Goal: Task Accomplishment & Management: Manage account settings

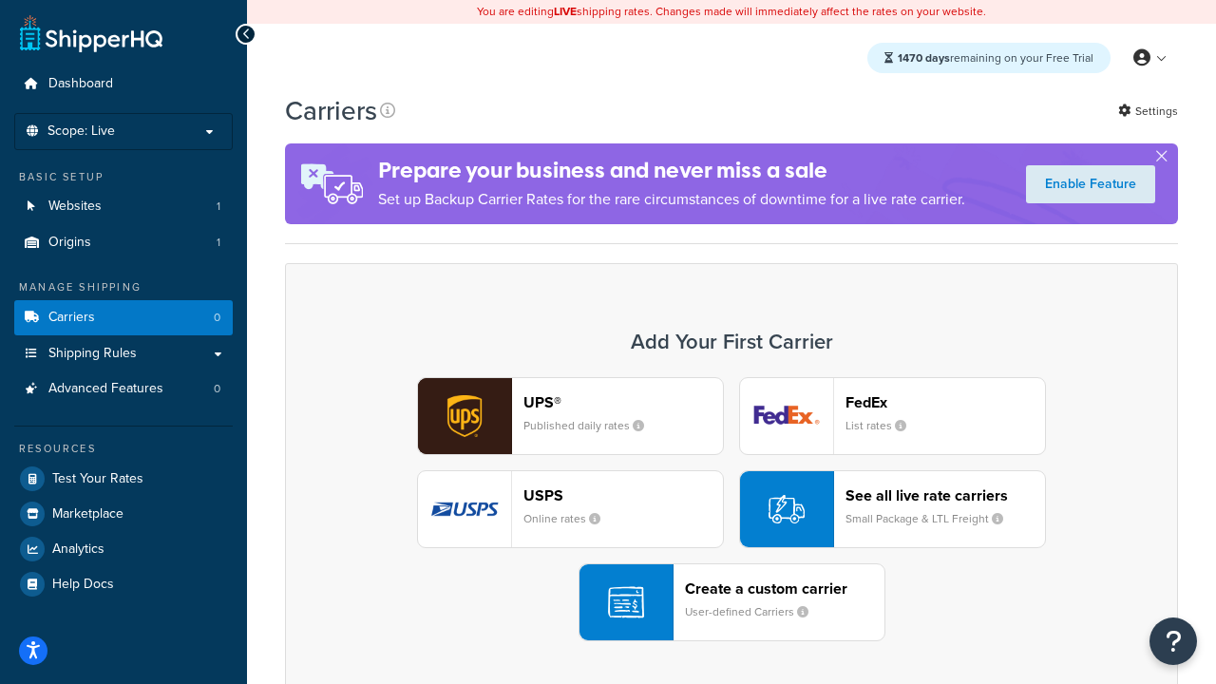
click at [732, 509] on div "UPS® Published daily rates FedEx List rates USPS Online rates See all live rate…" at bounding box center [731, 509] width 853 height 264
click at [945, 402] on header "FedEx" at bounding box center [946, 402] width 200 height 18
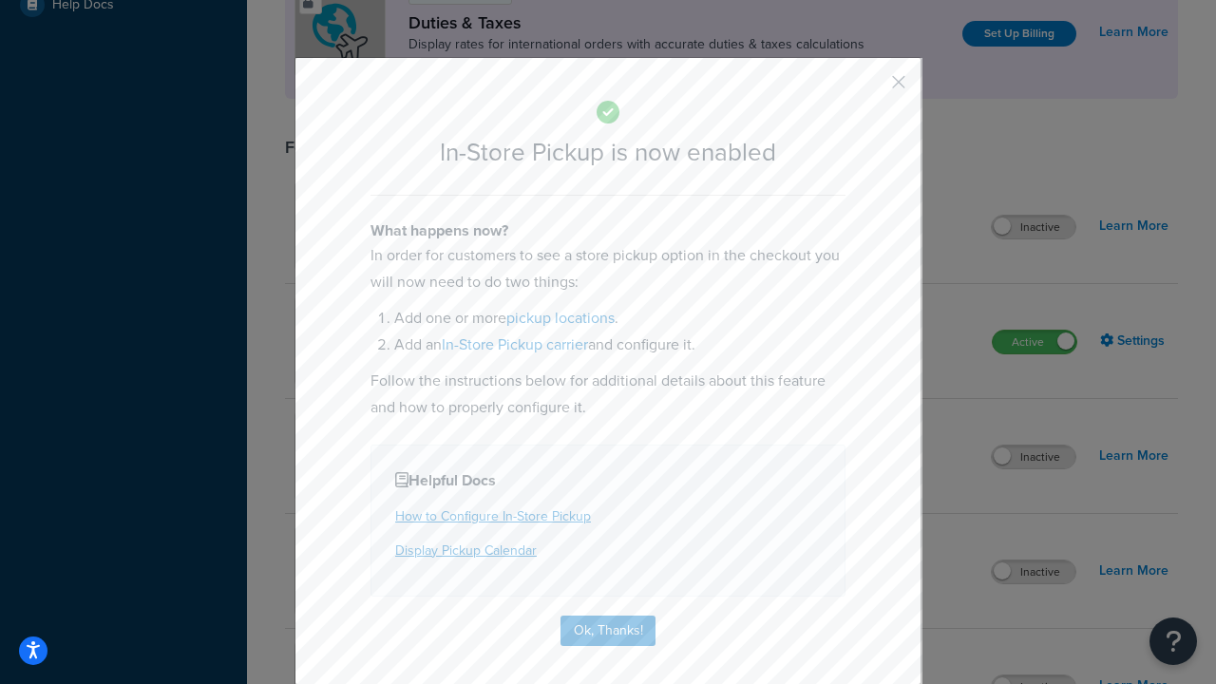
click at [870, 88] on button "button" at bounding box center [870, 88] width 5 height 5
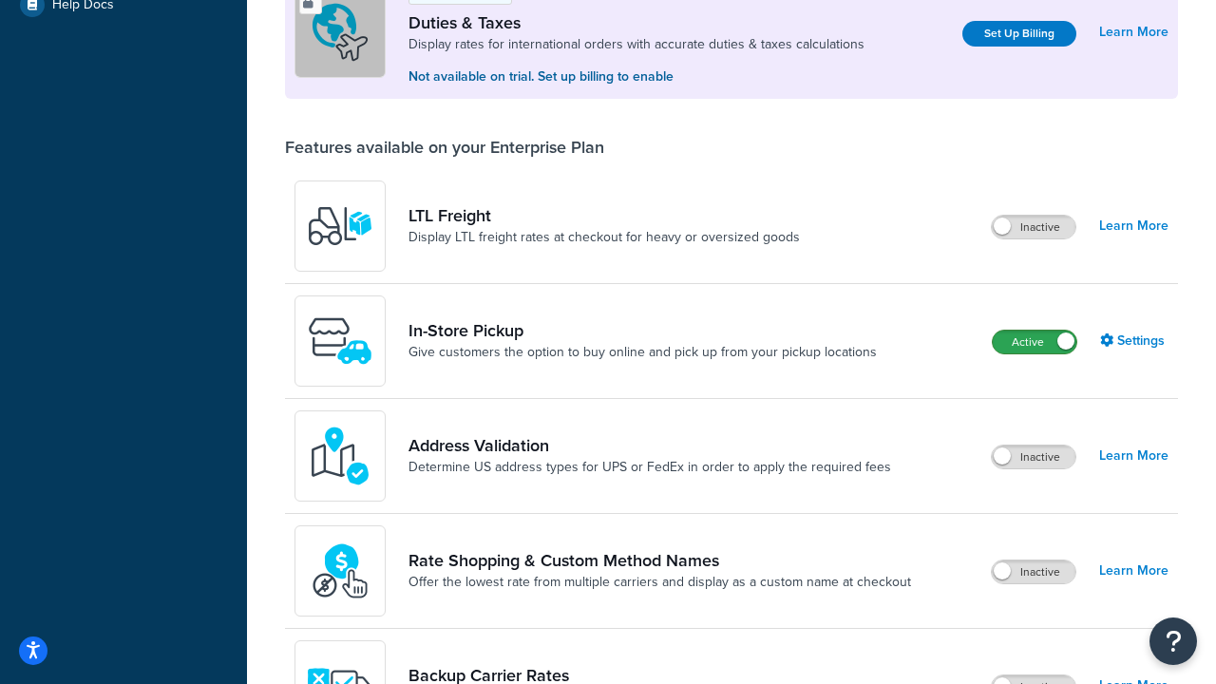
click at [1035, 342] on label "Active" at bounding box center [1035, 342] width 84 height 23
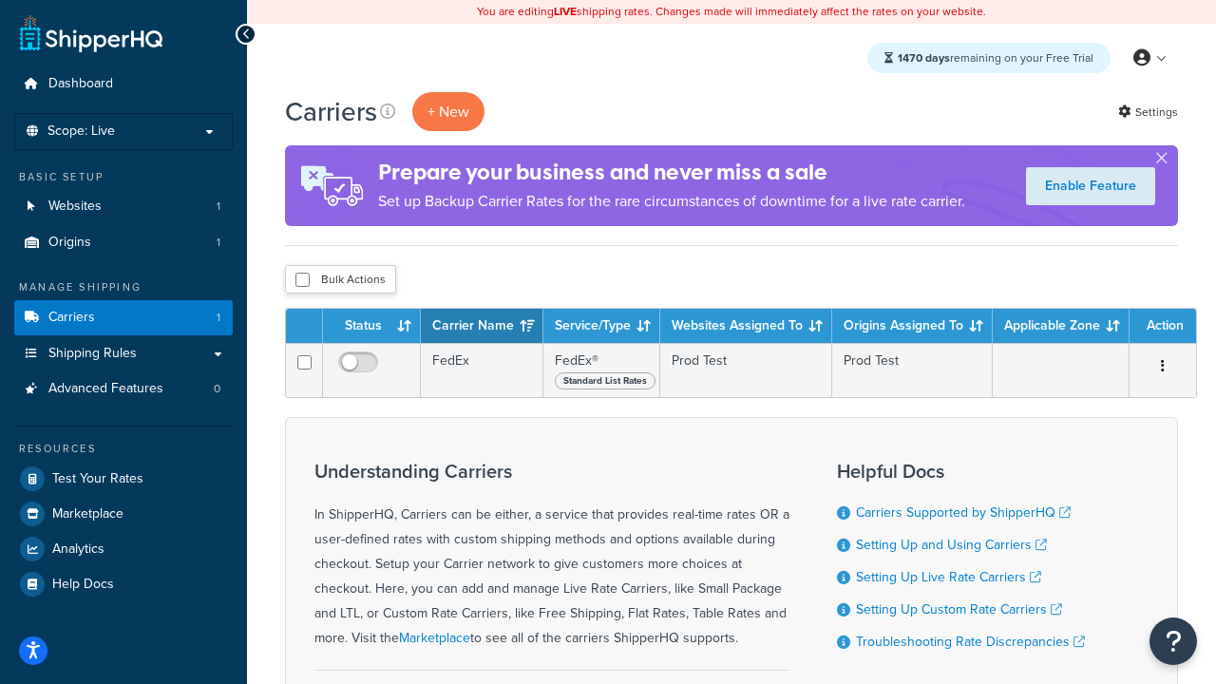
click at [302, 280] on input "checkbox" at bounding box center [302, 280] width 14 height 14
checkbox input "true"
click at [0, 0] on button "Delete" at bounding box center [0, 0] width 0 height 0
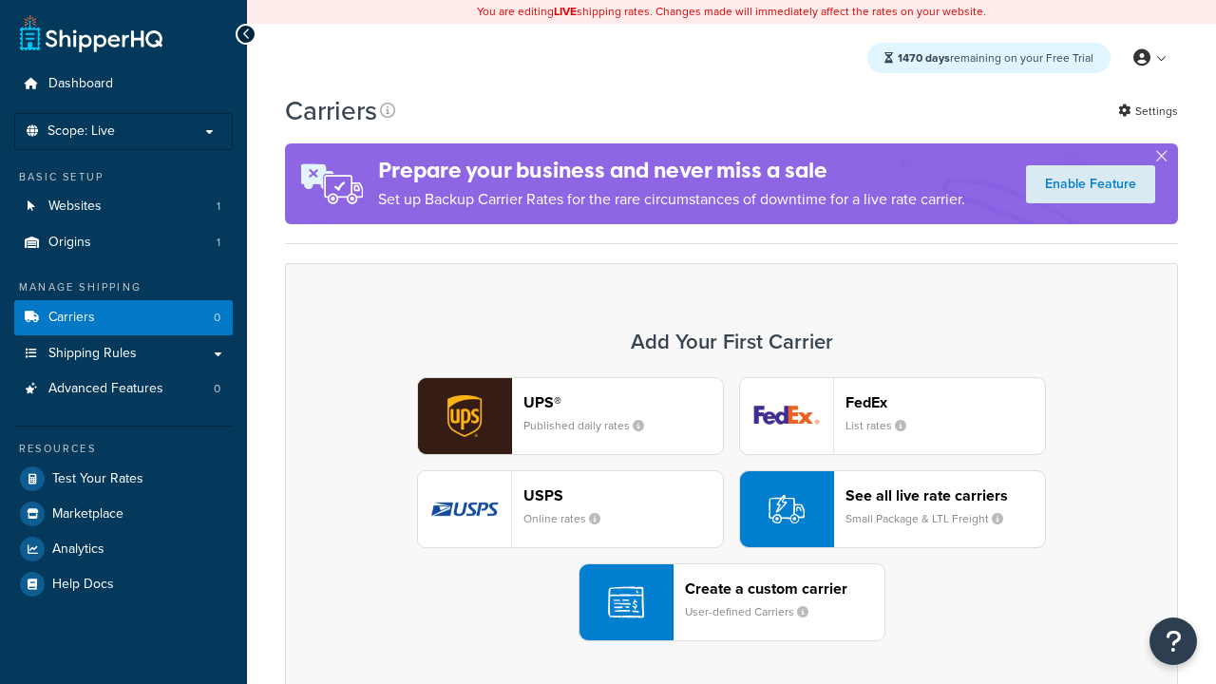
click at [732, 509] on div "UPS® Published daily rates FedEx List rates USPS Online rates See all live rate…" at bounding box center [731, 509] width 853 height 264
click at [945, 402] on header "FedEx" at bounding box center [946, 402] width 200 height 18
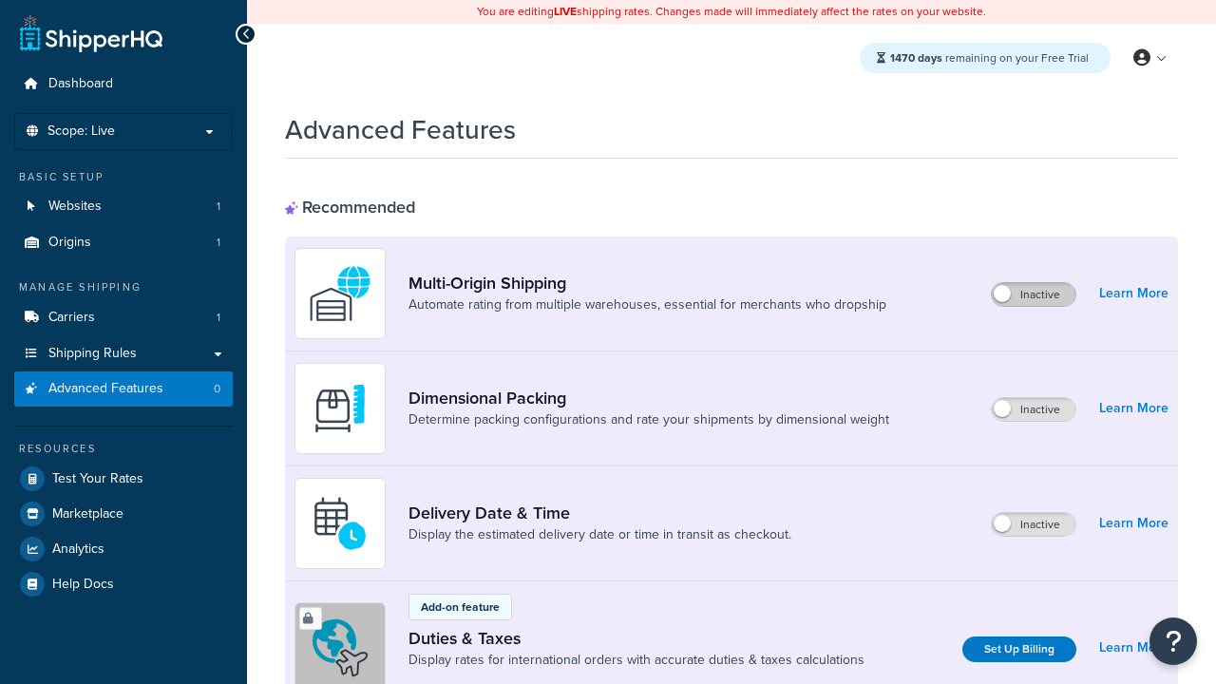
click at [1035, 295] on label "Inactive" at bounding box center [1034, 294] width 84 height 23
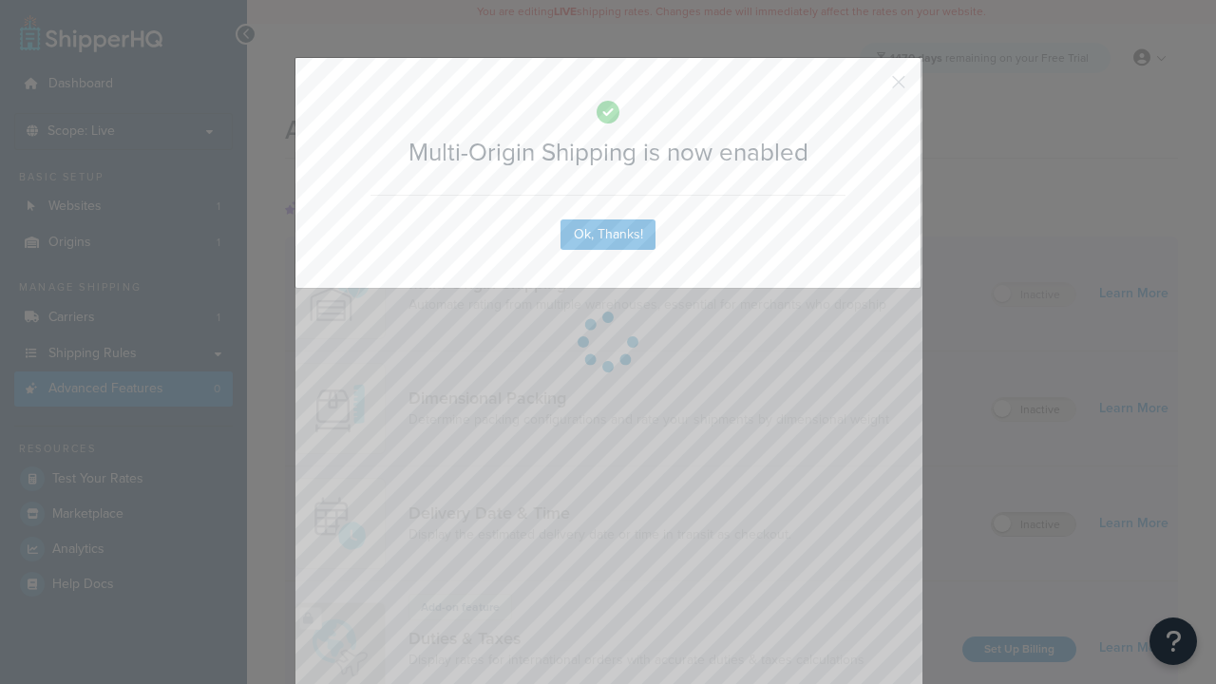
click at [870, 88] on button "button" at bounding box center [870, 88] width 5 height 5
click at [1035, 524] on label "Inactive" at bounding box center [1034, 524] width 84 height 23
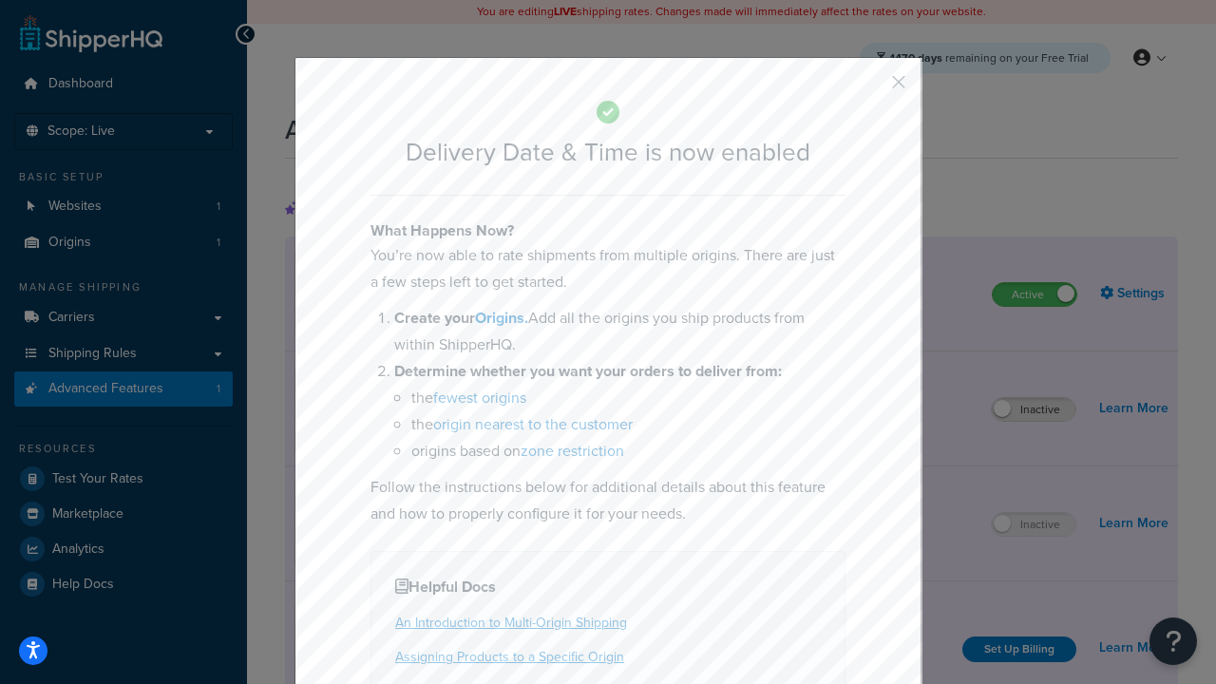
click at [870, 88] on button "button" at bounding box center [870, 88] width 5 height 5
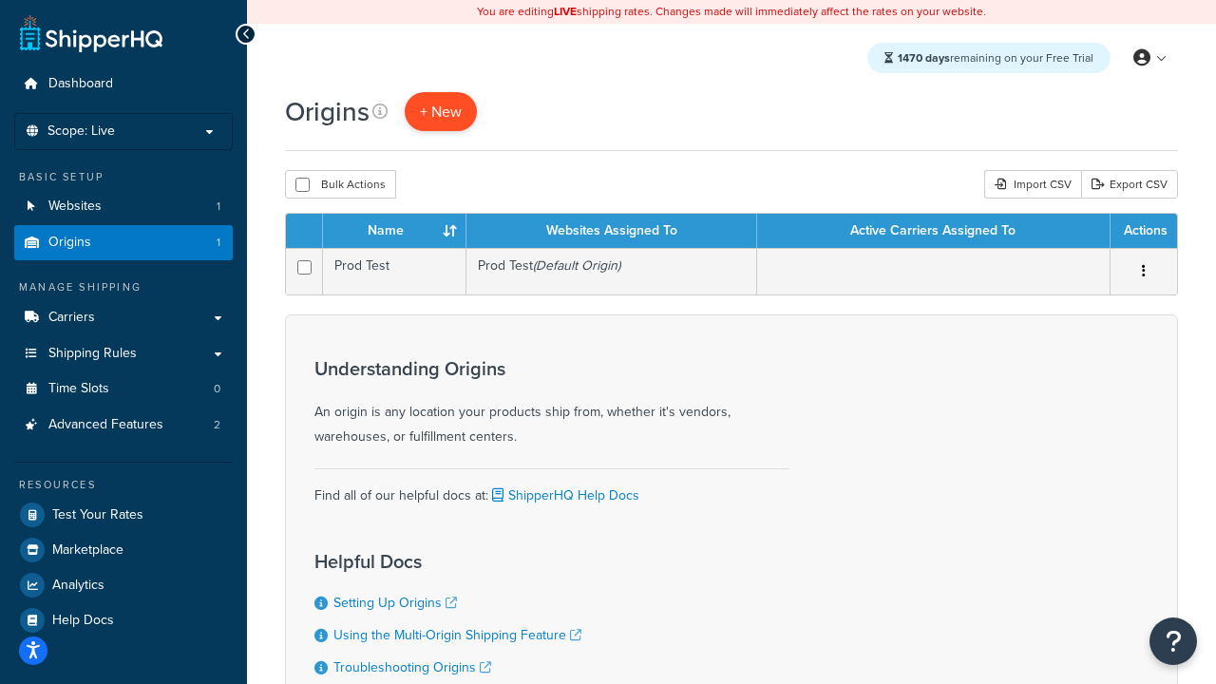
click at [440, 111] on span "+ New" at bounding box center [441, 112] width 42 height 22
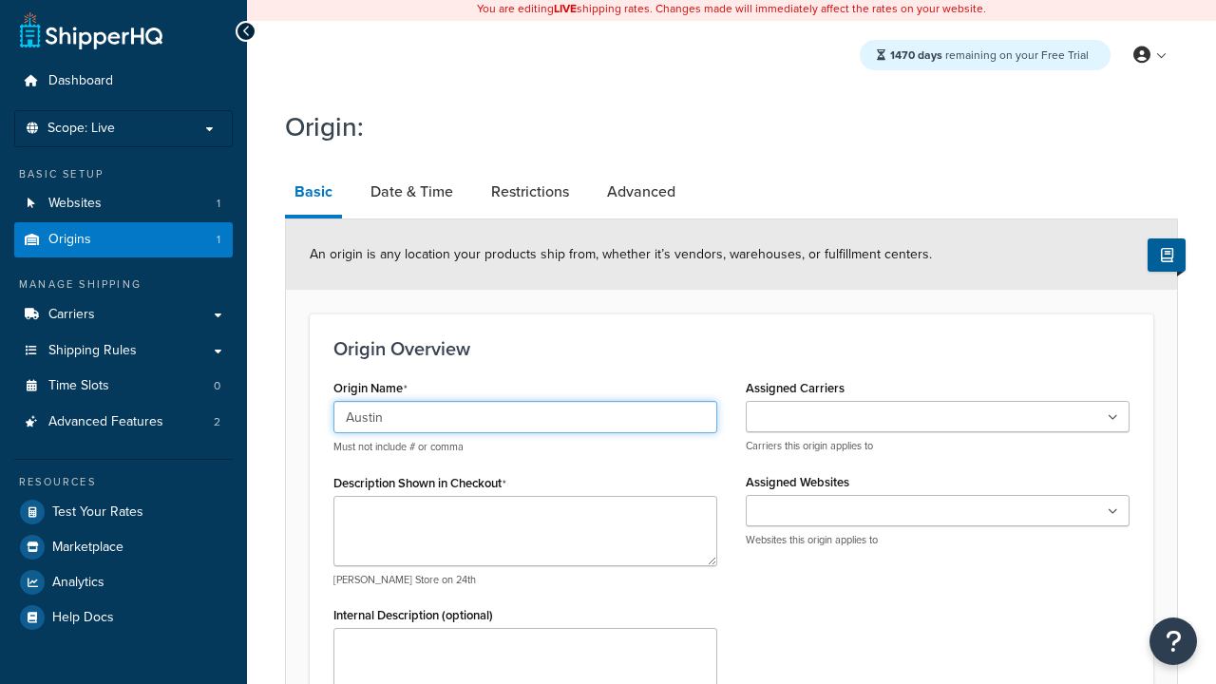
type input "Austin"
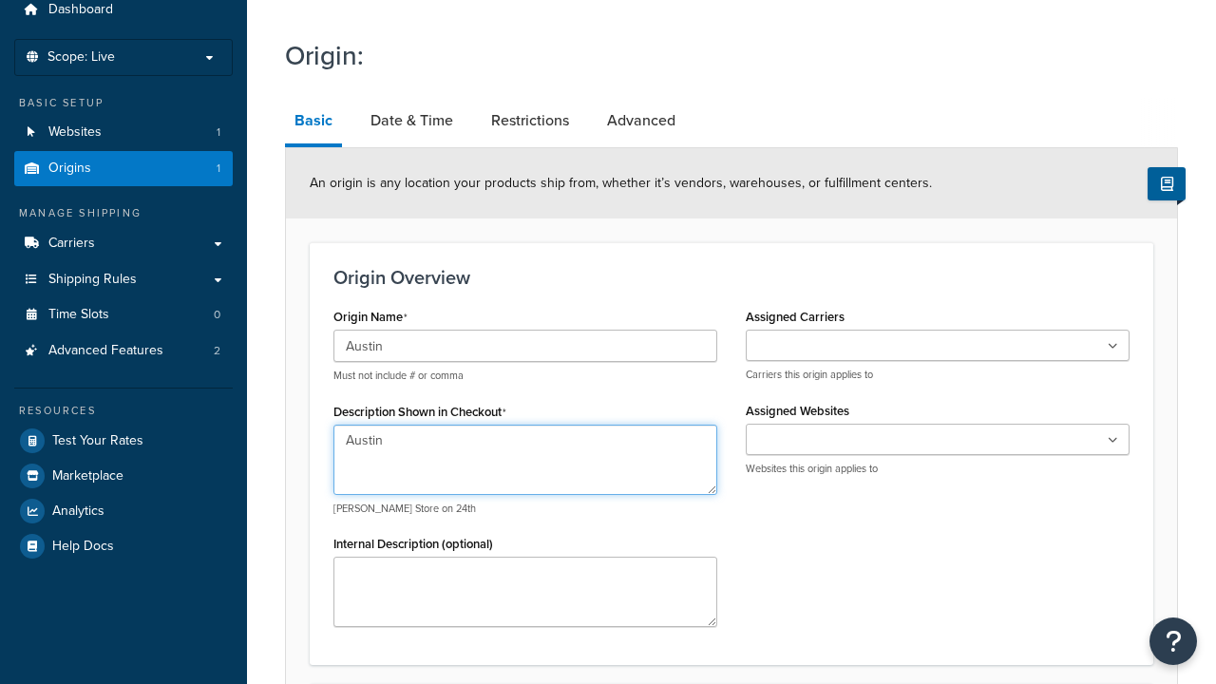
type textarea "Austin"
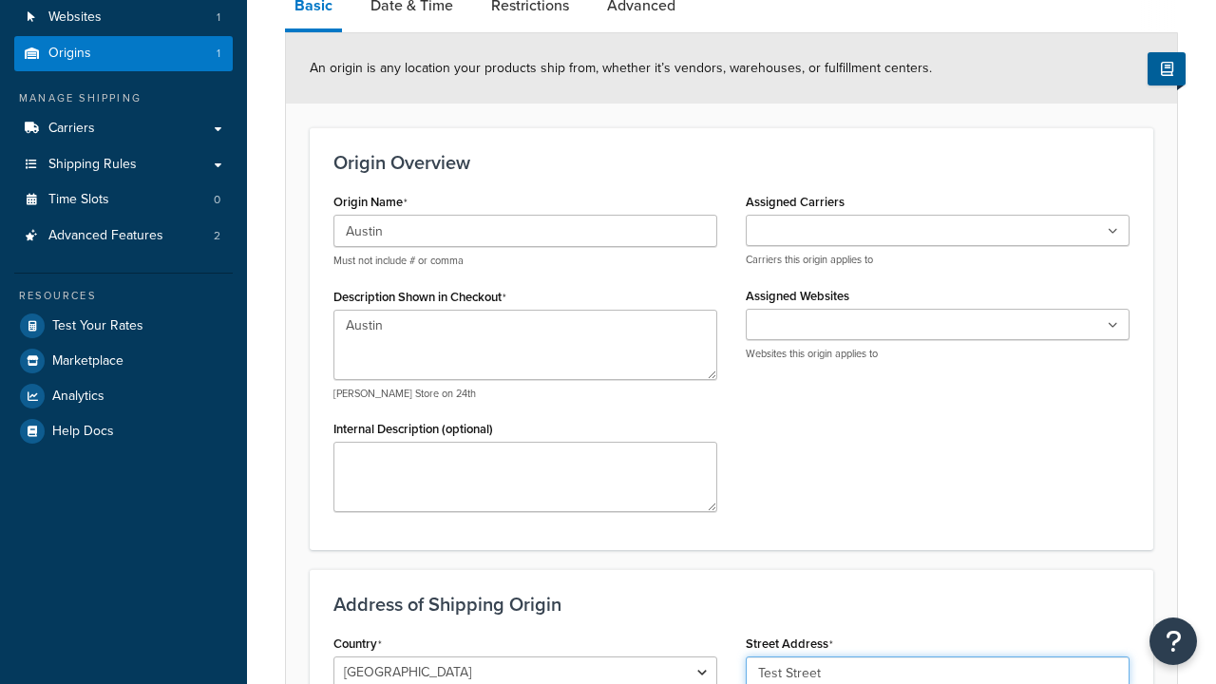
type input "Test Street"
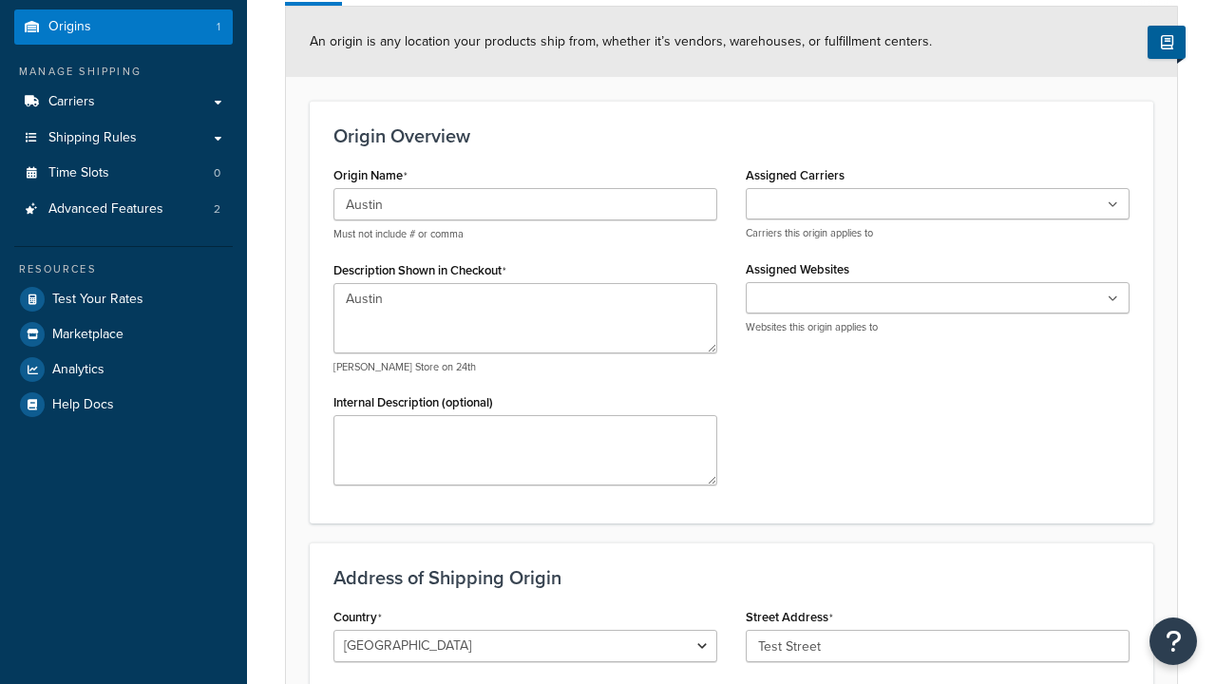
type input "Austin"
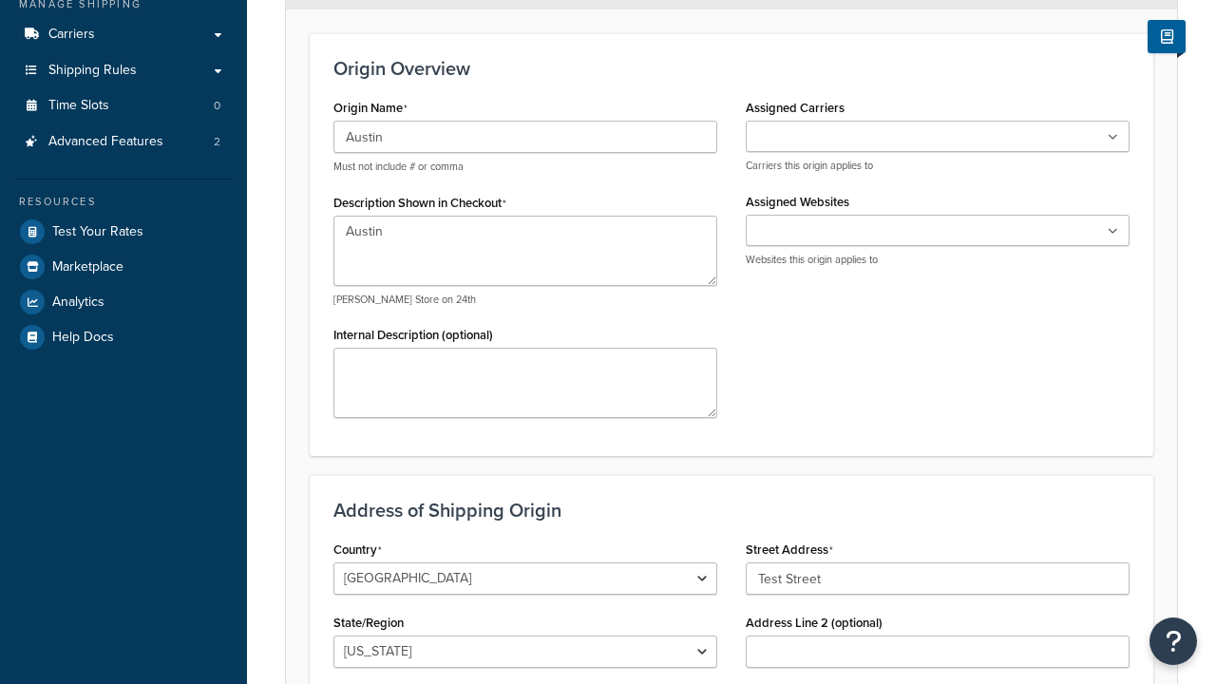
select select "43"
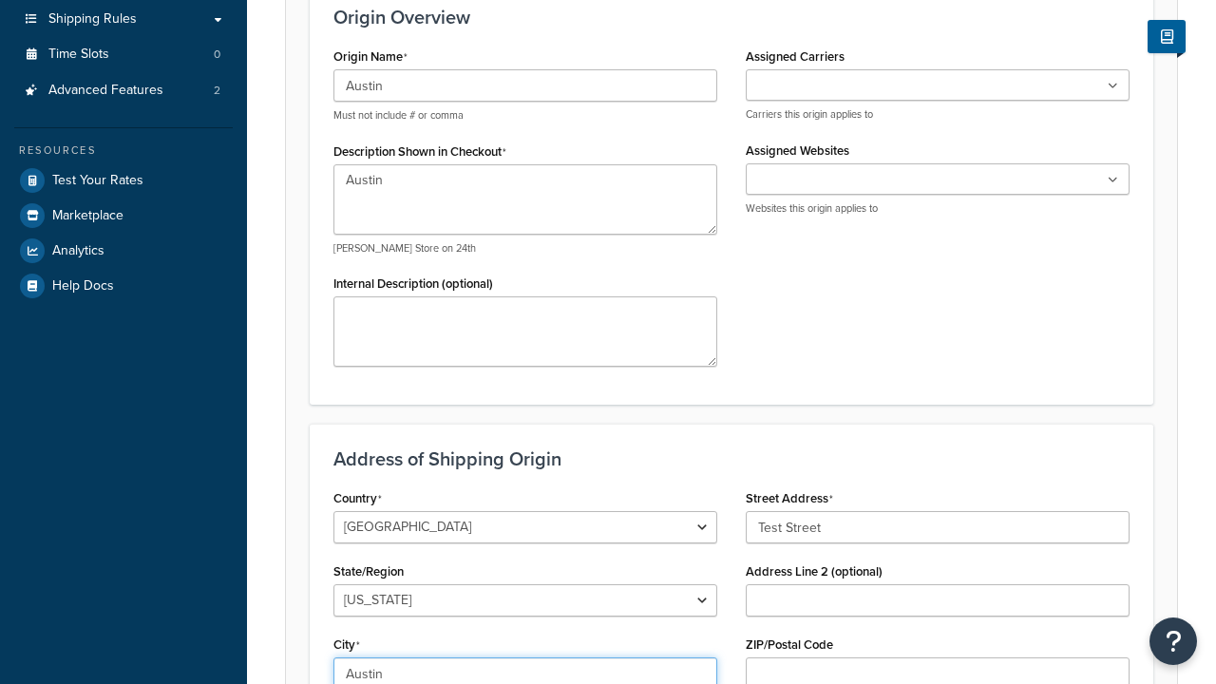
type input "Austin"
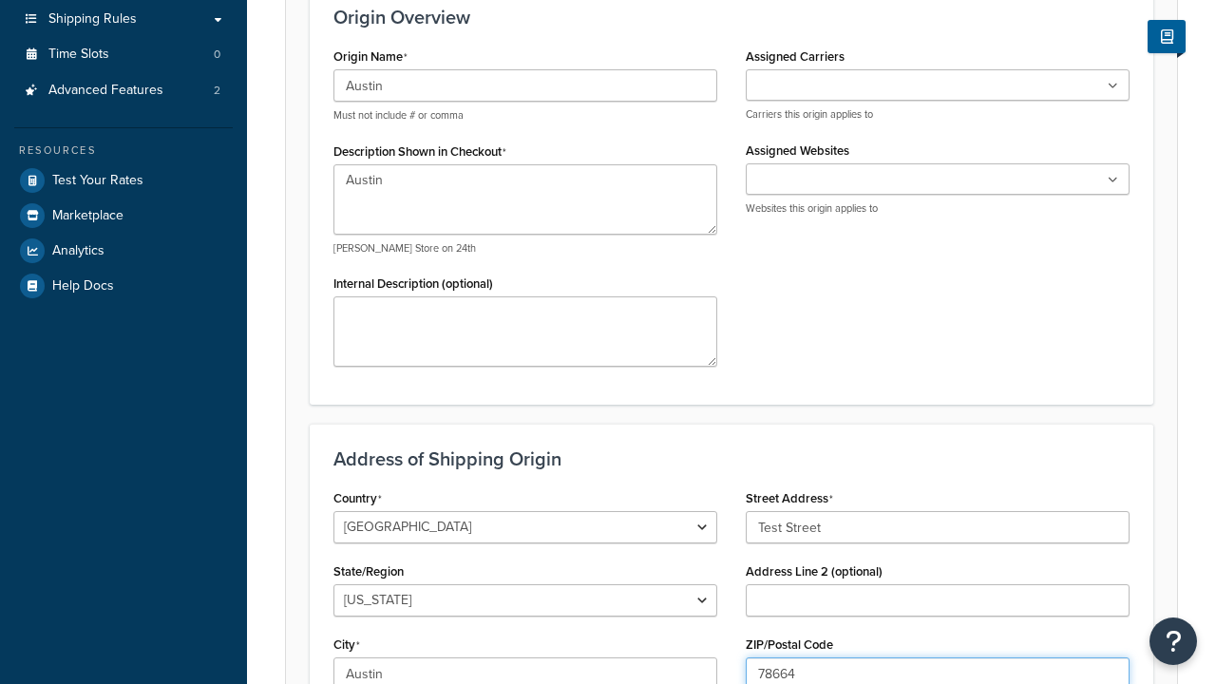
type input "78664"
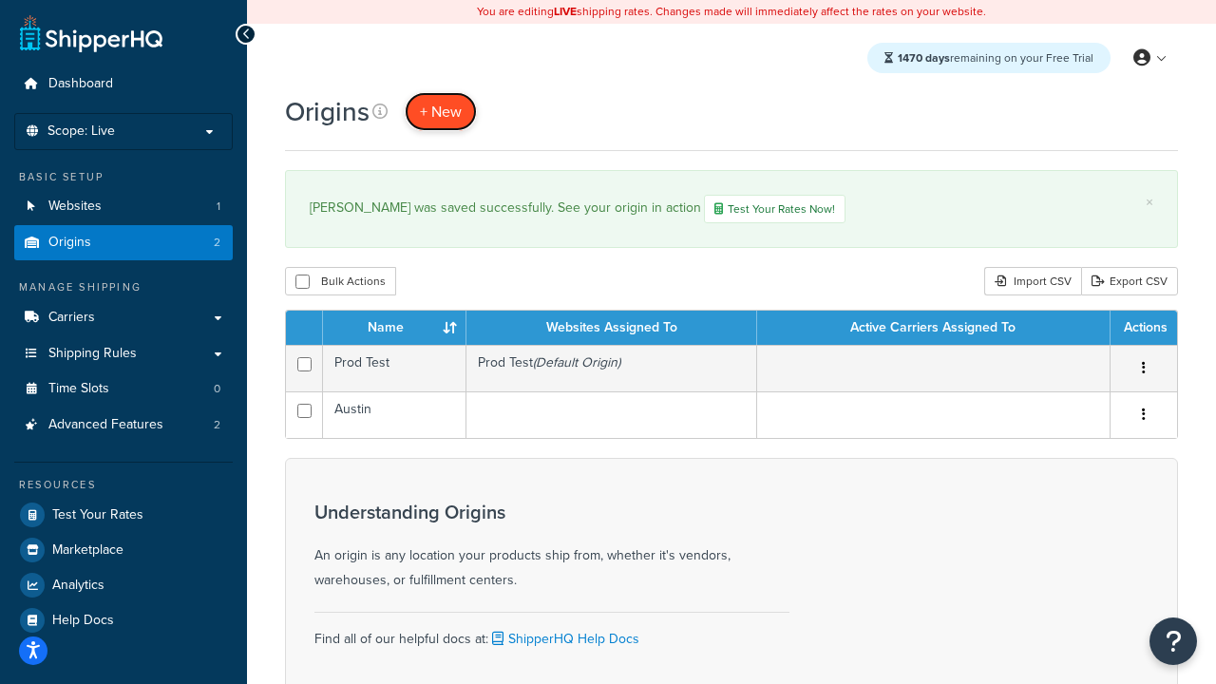
click at [440, 111] on span "+ New" at bounding box center [441, 112] width 42 height 22
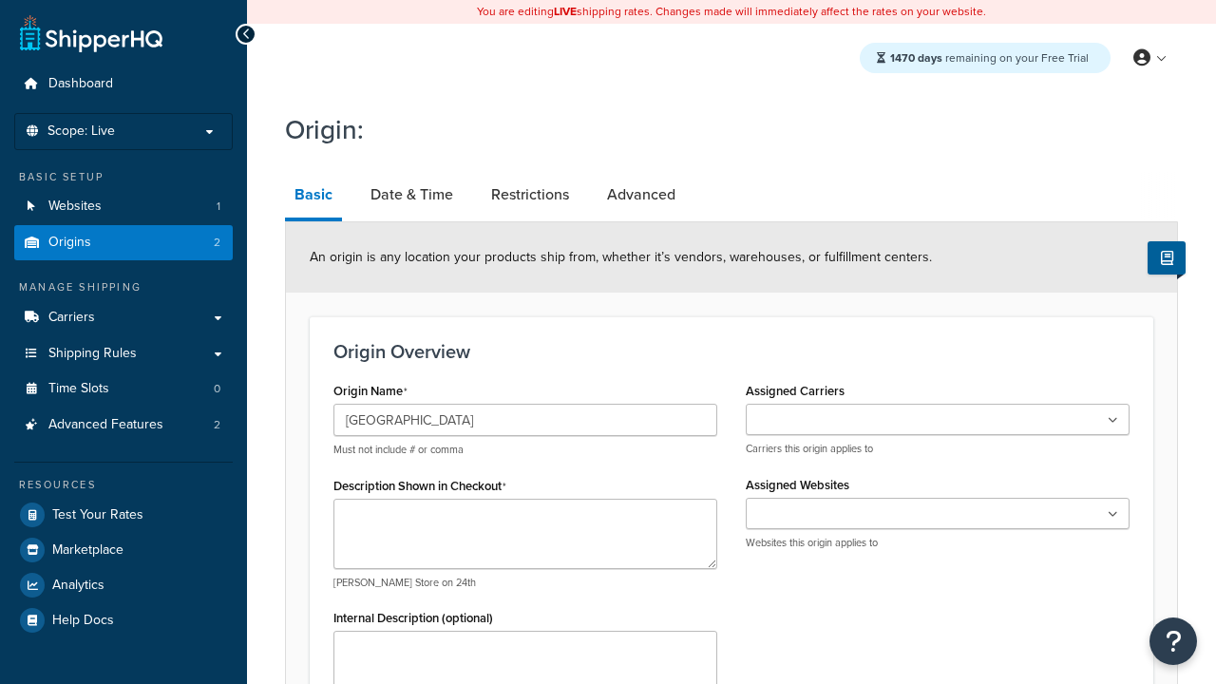
type input "[GEOGRAPHIC_DATA]"
type textarea "[GEOGRAPHIC_DATA]"
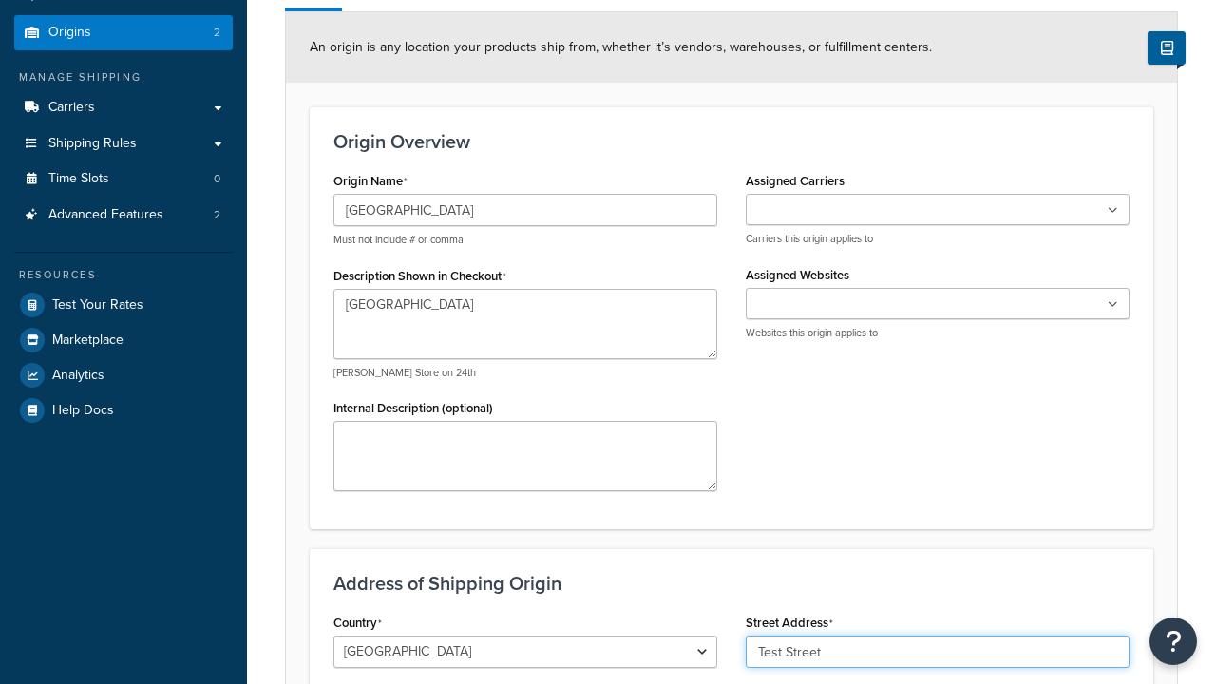
type input "Test Street"
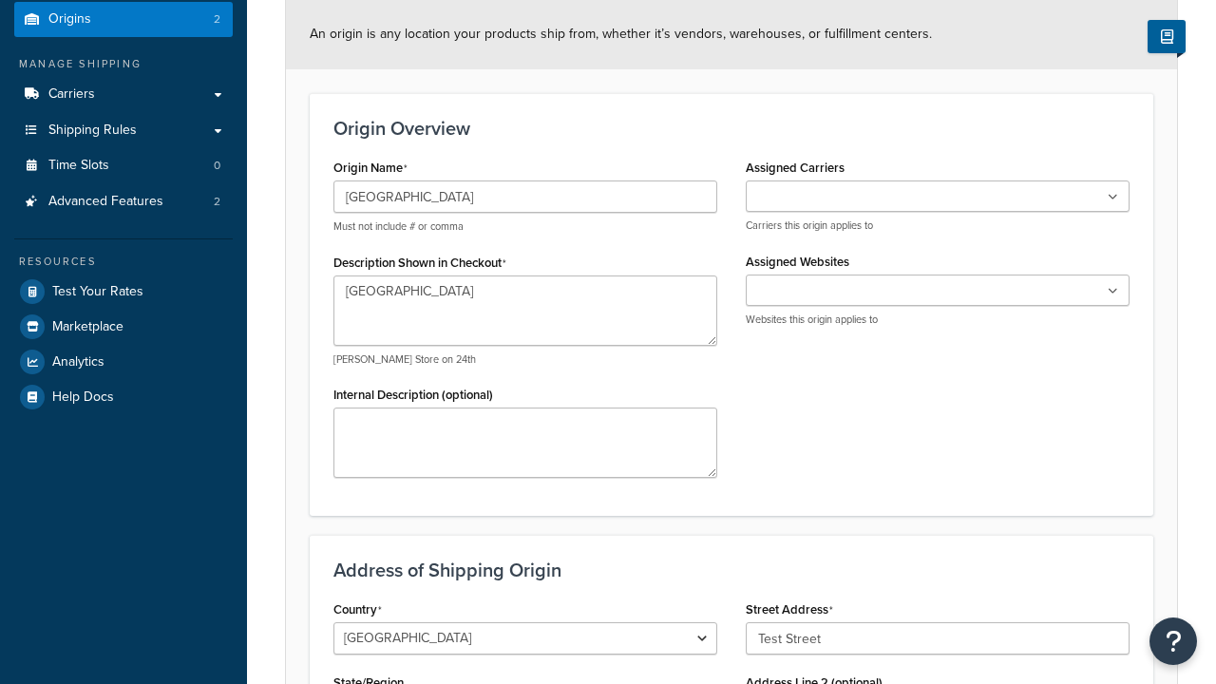
type input "Austin"
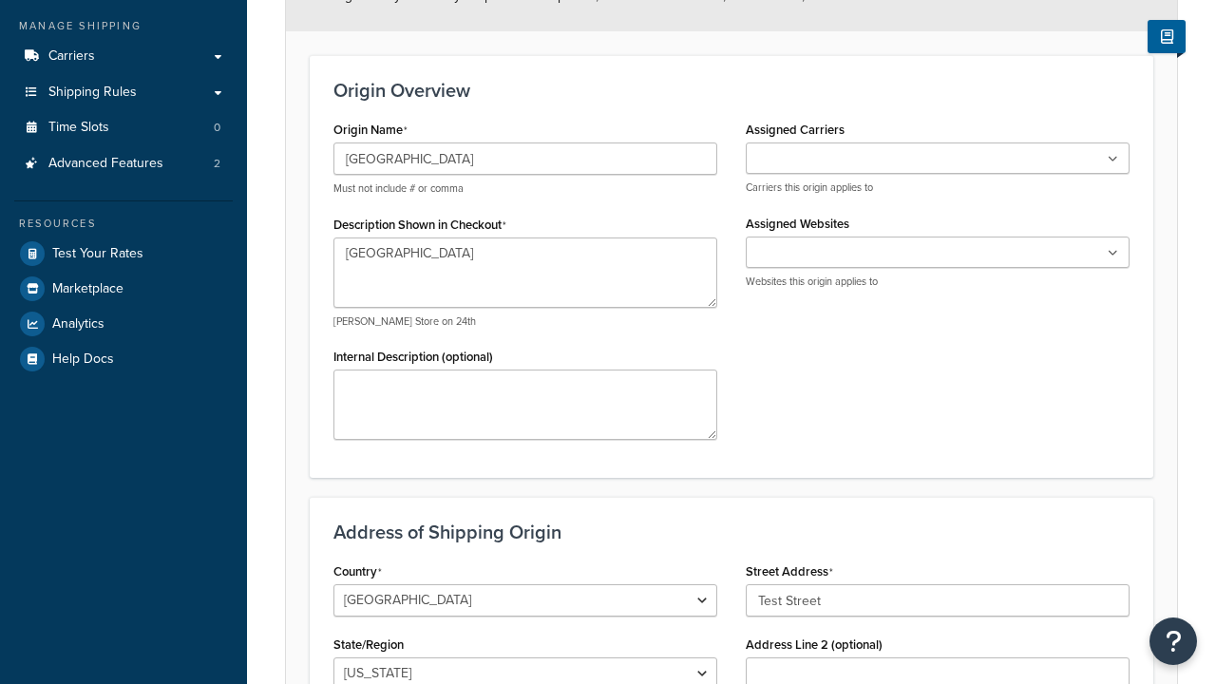
select select "43"
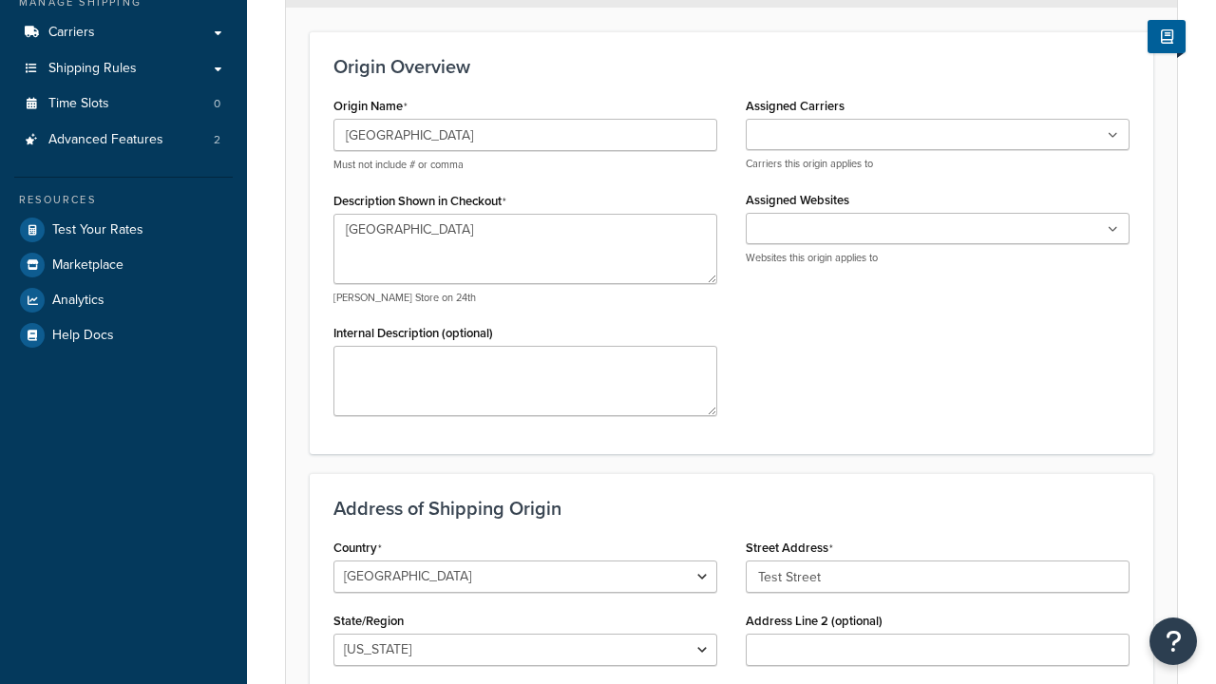
type input "Austin"
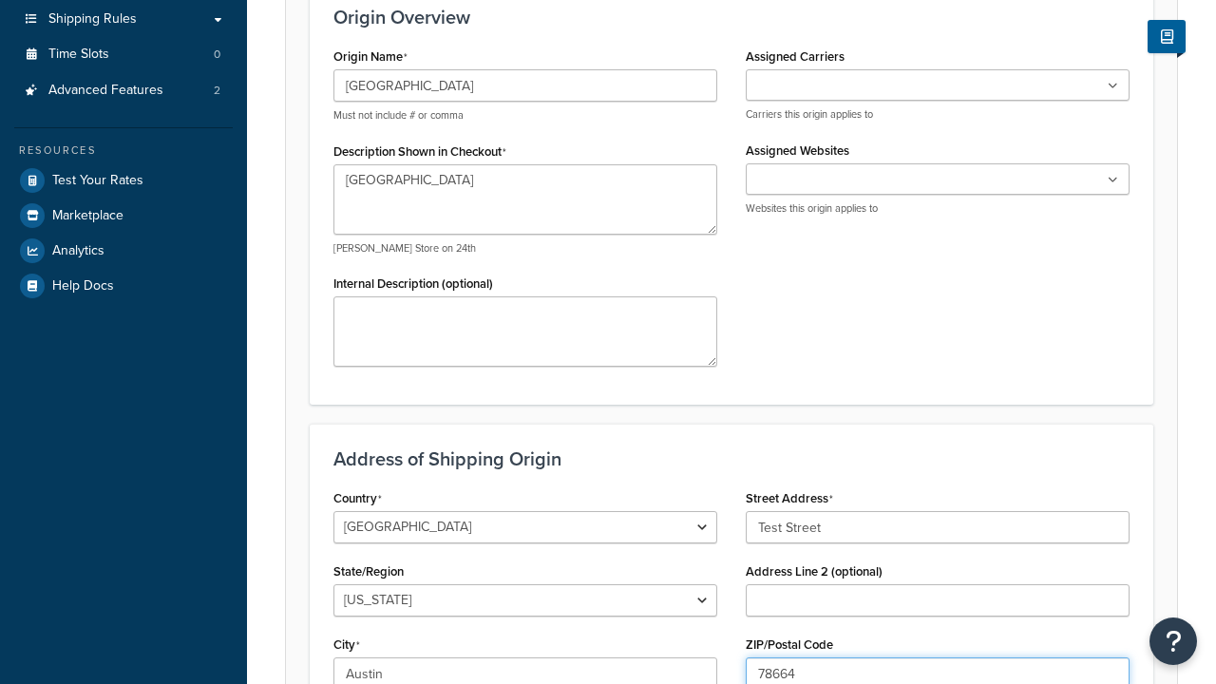
type input "78664"
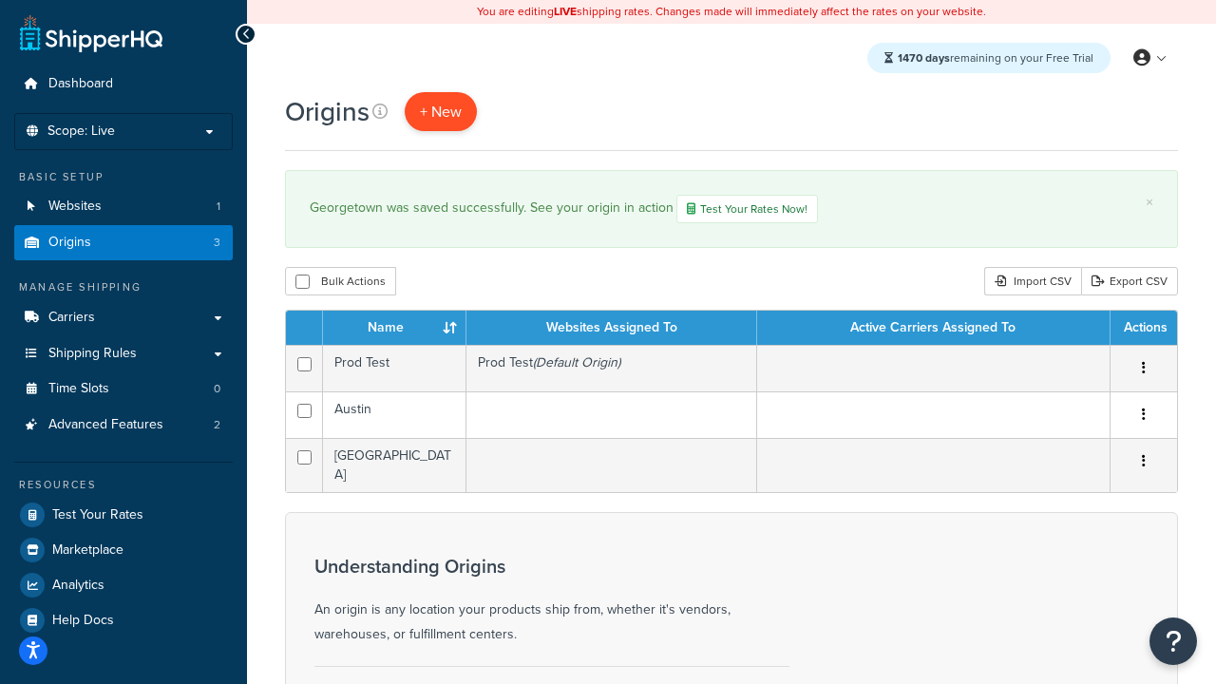
click at [440, 111] on span "+ New" at bounding box center [441, 112] width 42 height 22
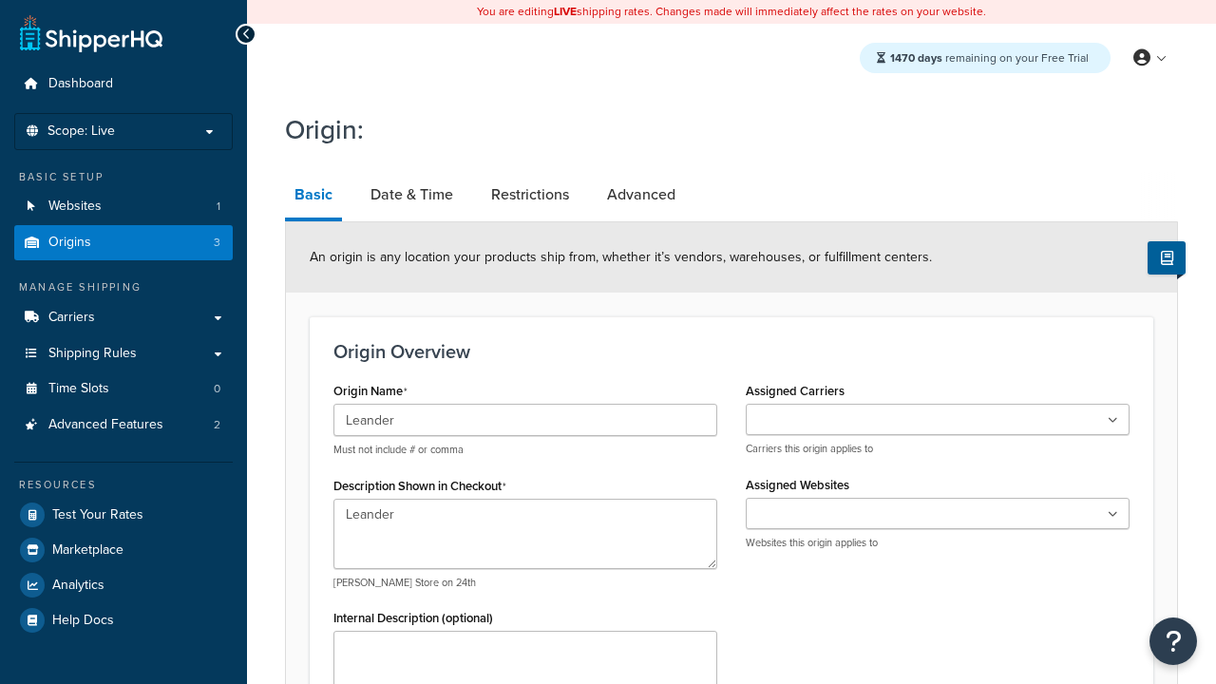
type input "Test Street"
type input "Austin"
select select "43"
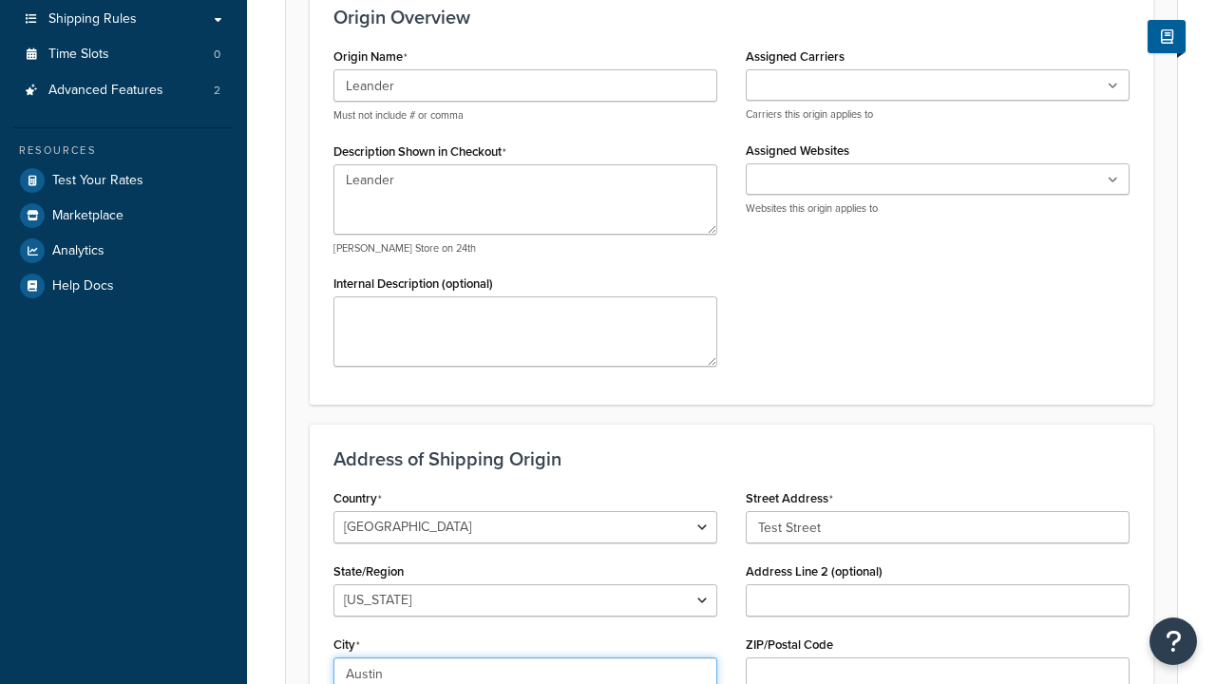
type input "Austin"
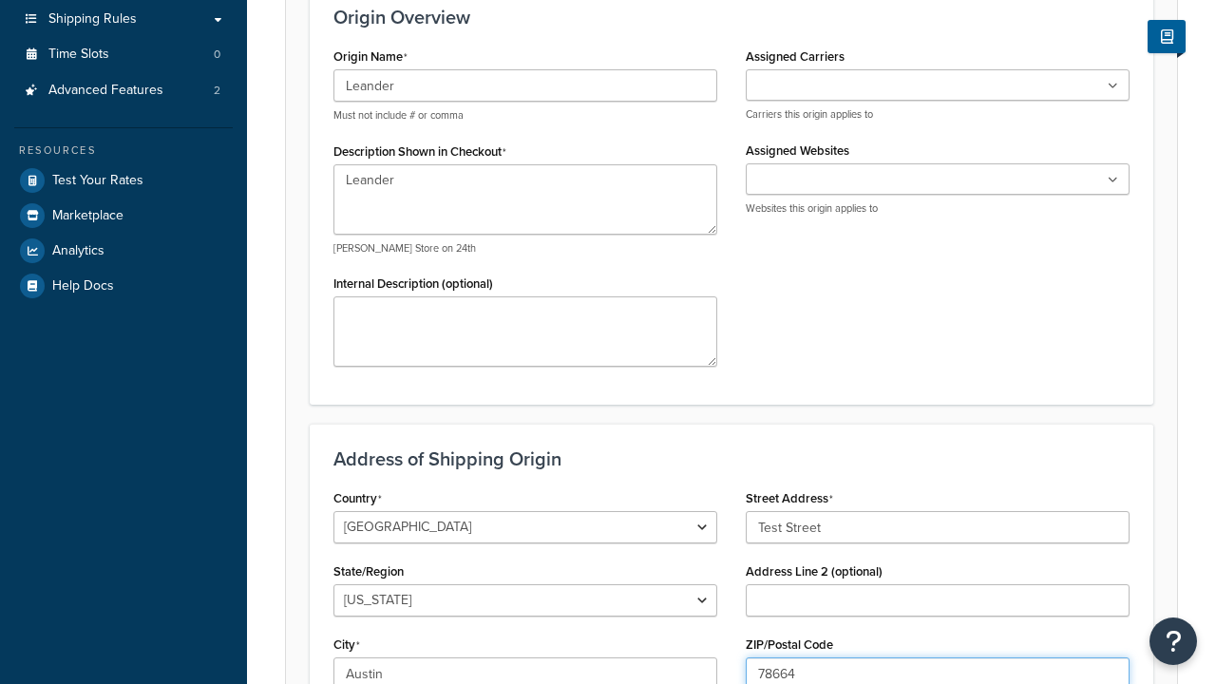
type input "78664"
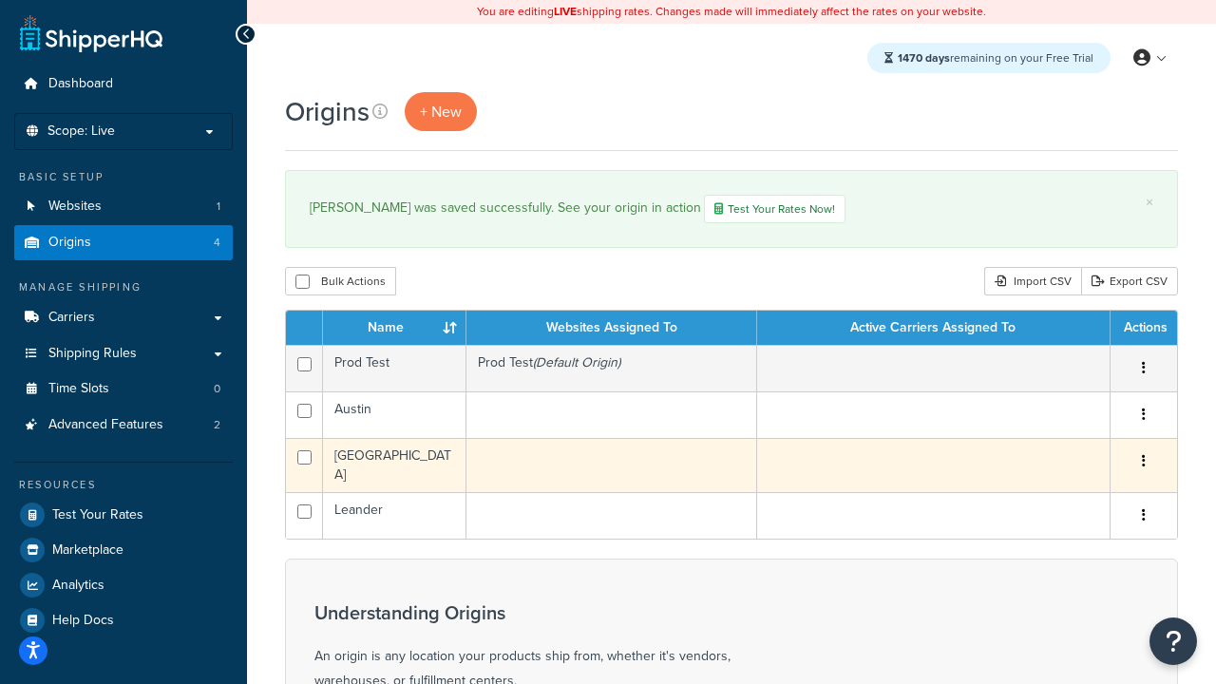
click at [1143, 464] on icon "button" at bounding box center [1144, 460] width 4 height 13
click at [0, 0] on link "Edit" at bounding box center [0, 0] width 0 height 0
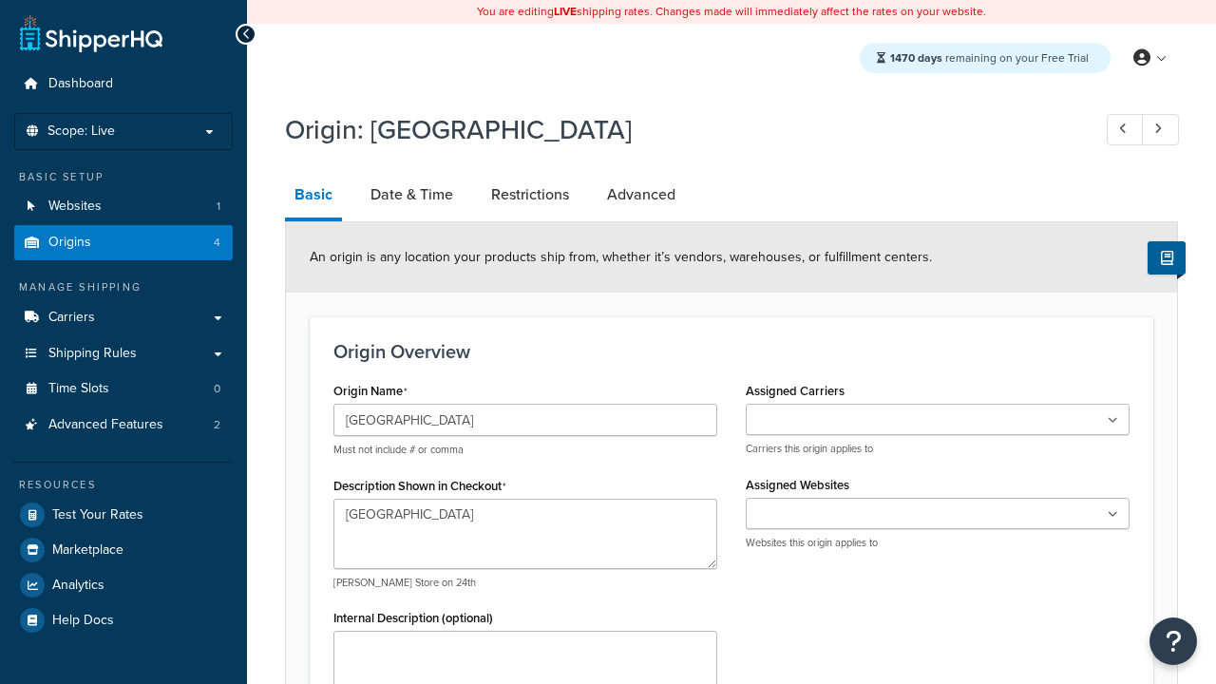
select select "43"
type input "Georgetown Warehouse"
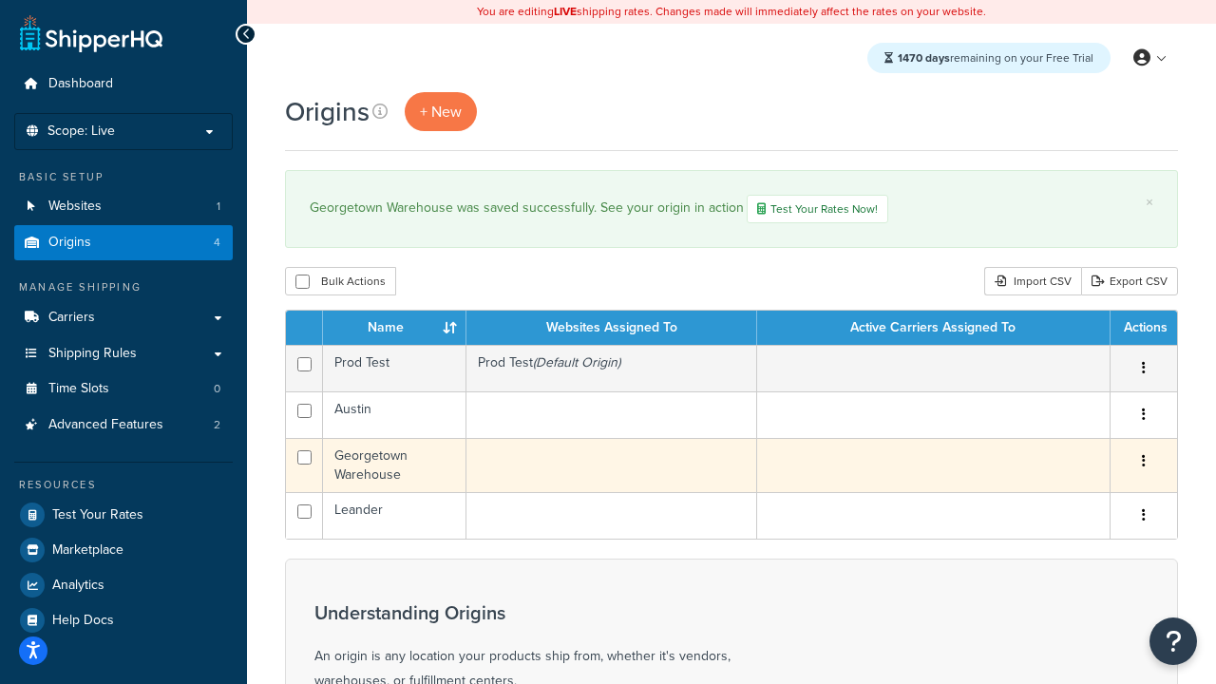
click at [1143, 464] on icon "button" at bounding box center [1144, 460] width 4 height 13
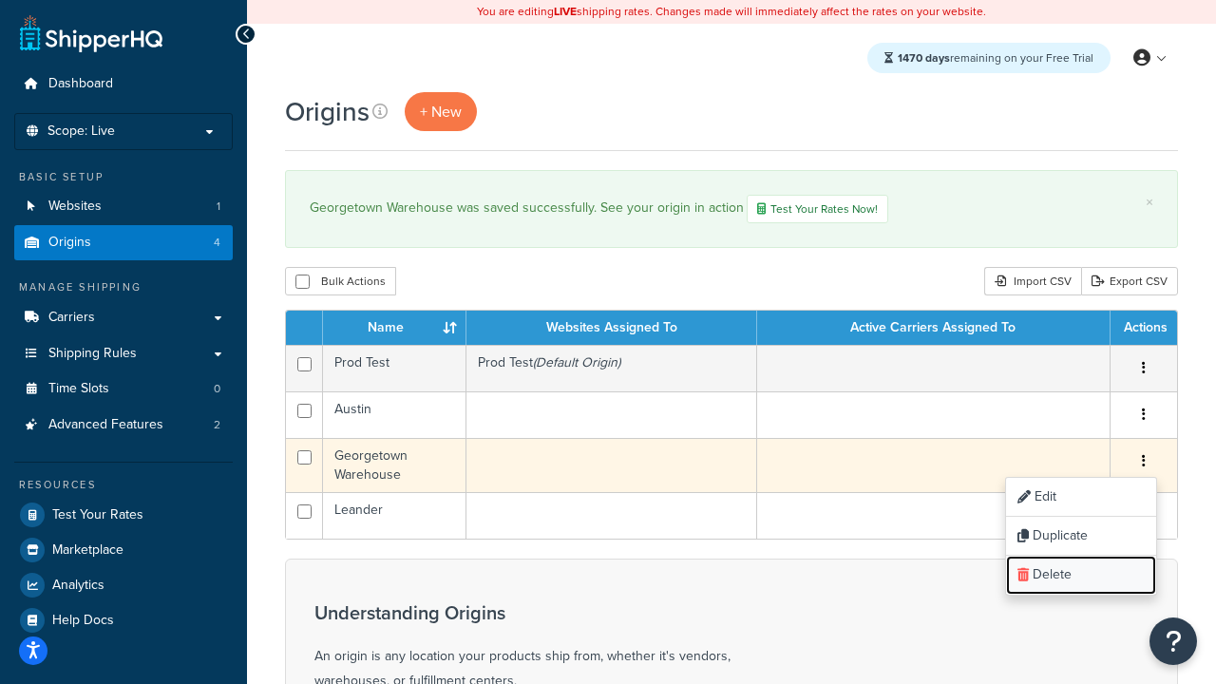
click at [1080, 577] on link "Delete" at bounding box center [1081, 575] width 150 height 39
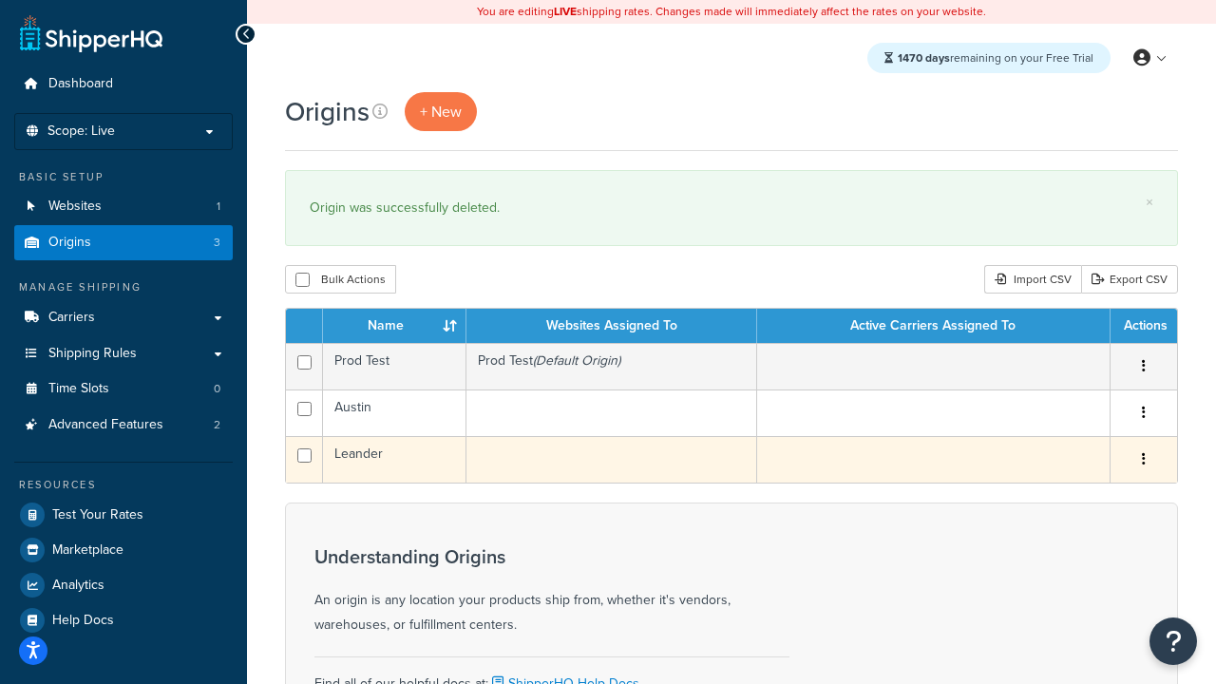
click at [1143, 461] on icon "button" at bounding box center [1144, 458] width 4 height 13
click at [0, 0] on link "Duplicate" at bounding box center [0, 0] width 0 height 0
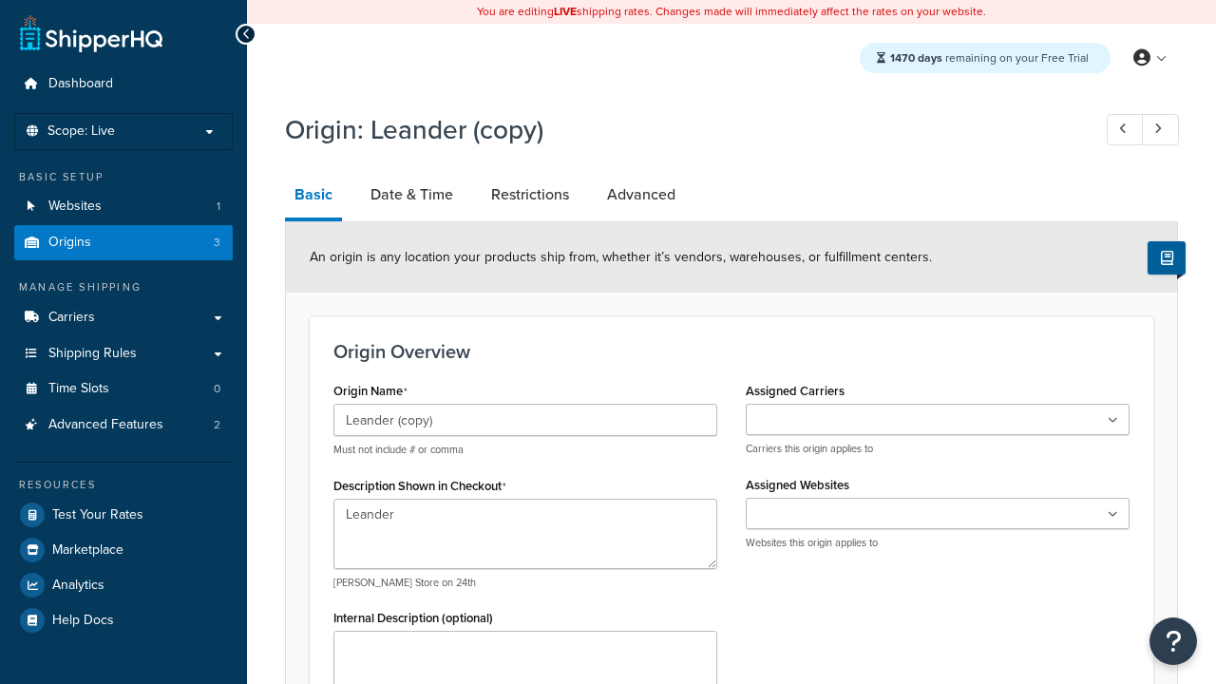
select select "43"
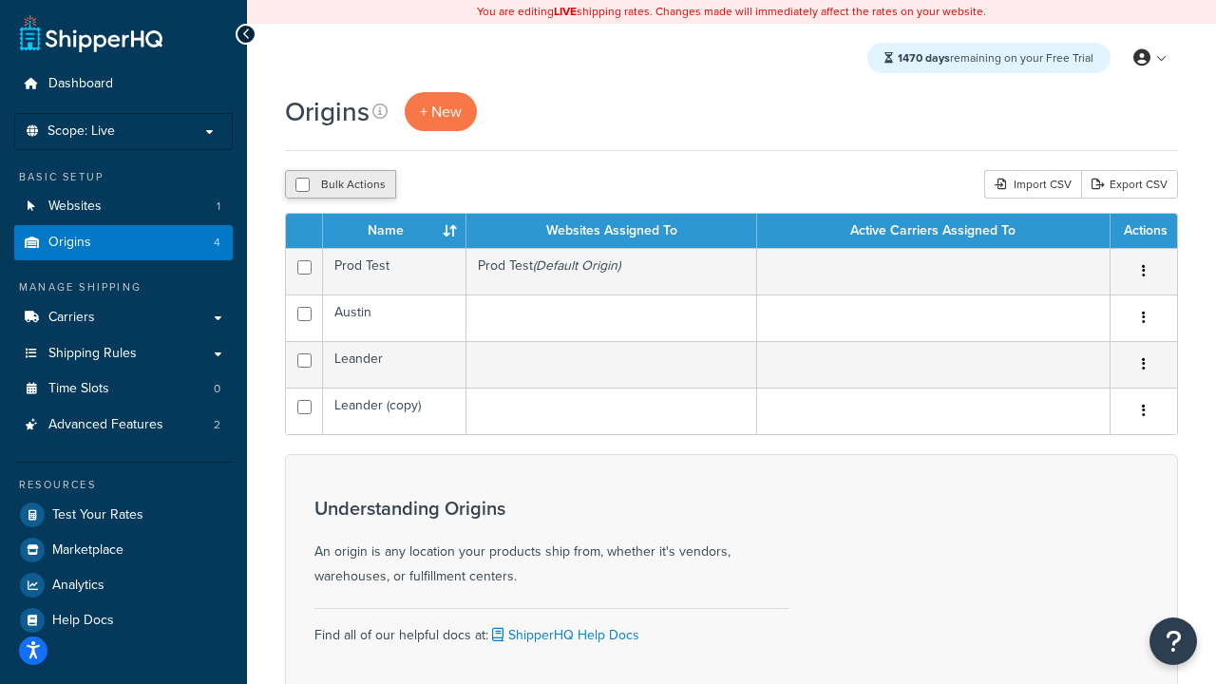
click at [302, 185] on input "checkbox" at bounding box center [302, 185] width 14 height 14
checkbox input "true"
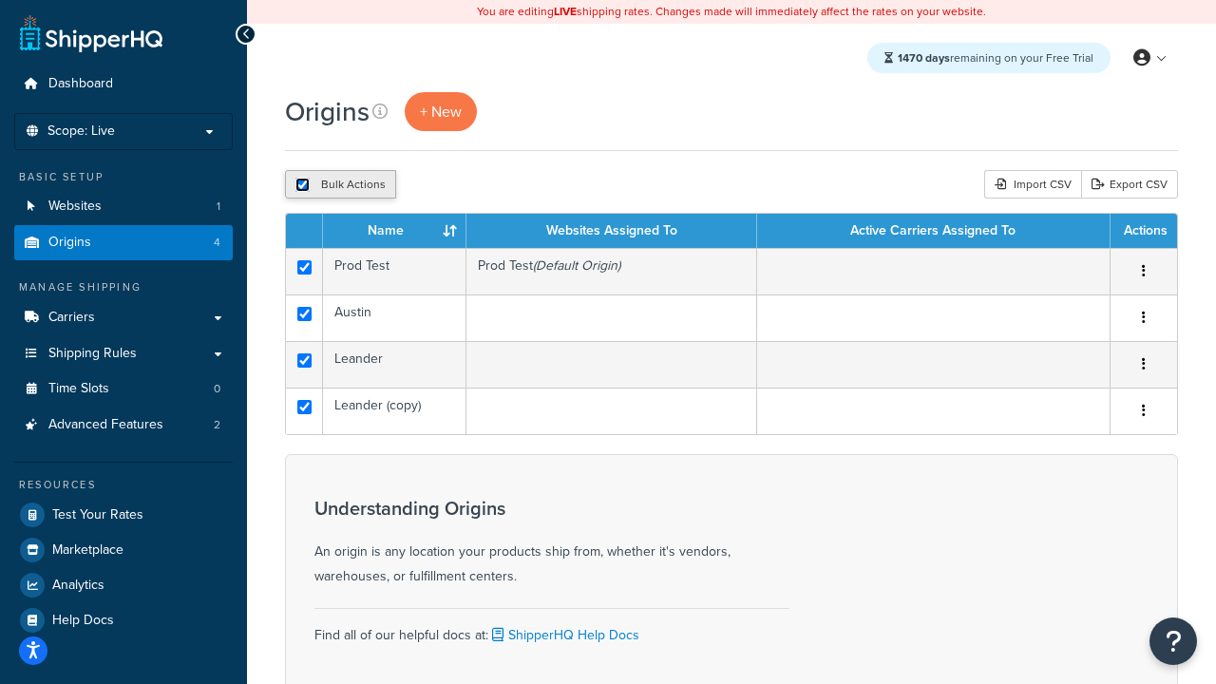
checkbox input "true"
click at [505, 185] on button "Delete" at bounding box center [507, 184] width 66 height 29
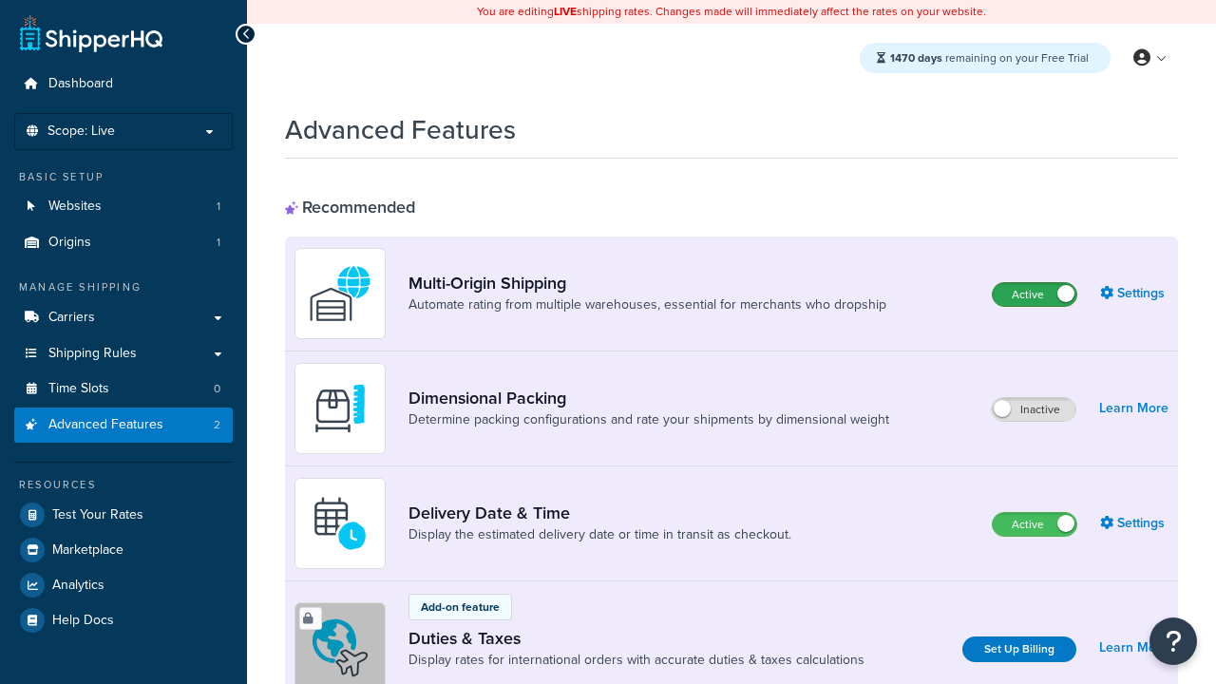
click at [1035, 295] on label "Active" at bounding box center [1035, 294] width 84 height 23
click at [1035, 524] on label "Active" at bounding box center [1035, 524] width 84 height 23
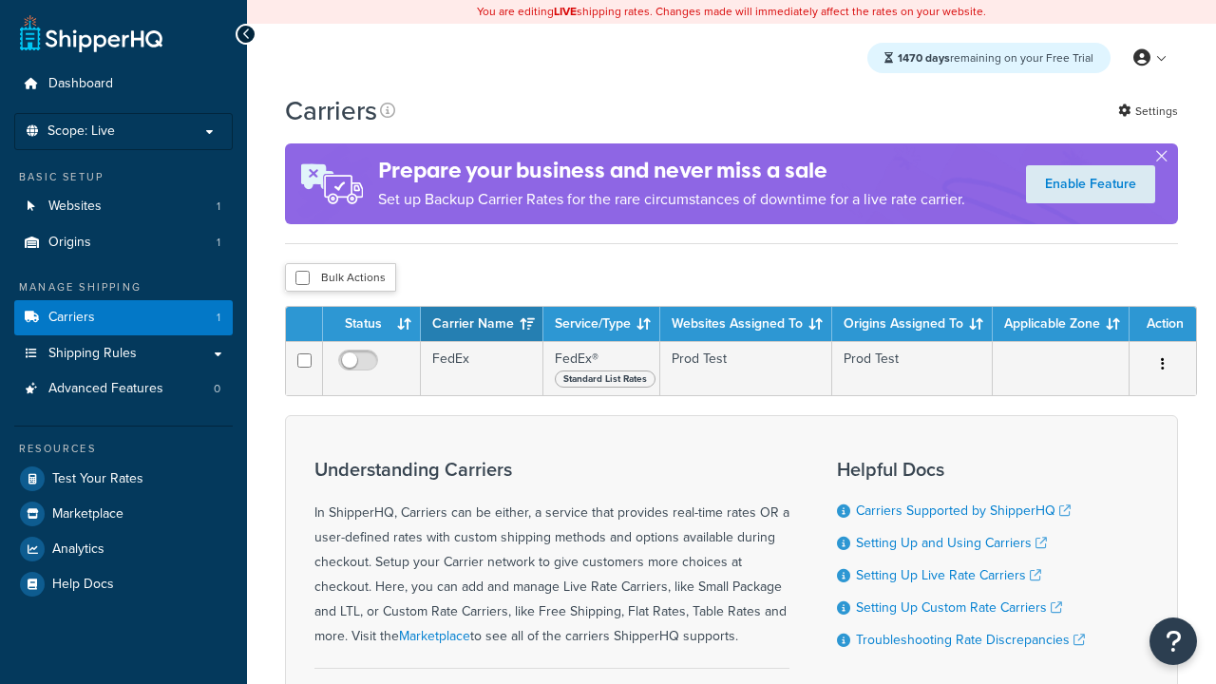
click at [302, 278] on input "checkbox" at bounding box center [302, 278] width 14 height 14
checkbox input "true"
click at [0, 0] on button "Delete" at bounding box center [0, 0] width 0 height 0
